Goal: Task Accomplishment & Management: Manage account settings

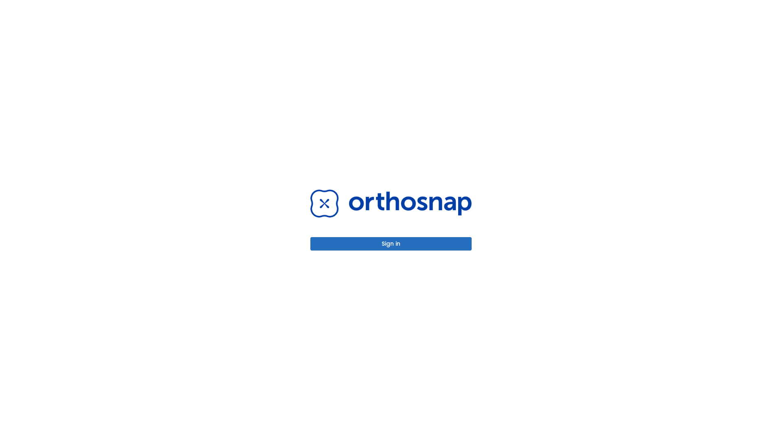
click at [391, 244] on button "Sign in" at bounding box center [390, 243] width 161 height 13
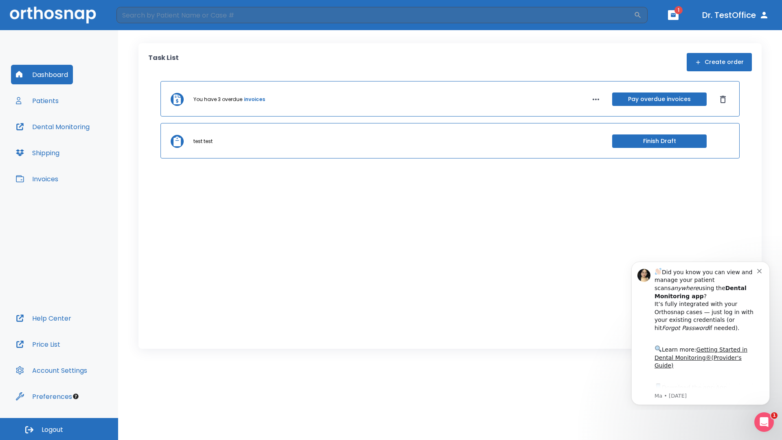
click at [59, 429] on span "Logout" at bounding box center [53, 429] width 22 height 9
